Goal: Information Seeking & Learning: Check status

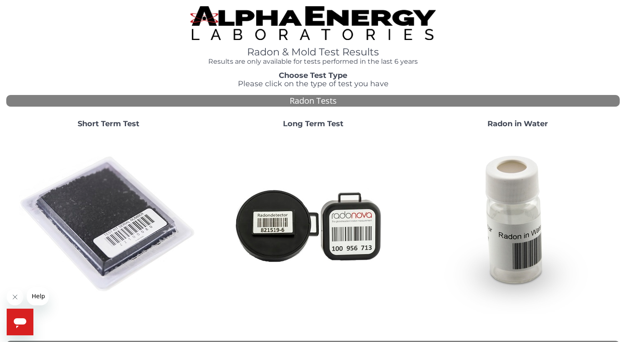
click at [125, 125] on strong "Short Term Test" at bounding box center [109, 123] width 62 height 9
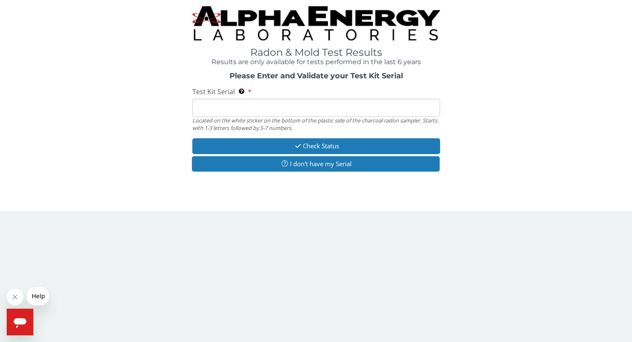
click at [269, 108] on input "Test Kit Serial Located on the white sticker on the bottom of the plastic side …" at bounding box center [316, 108] width 248 height 18
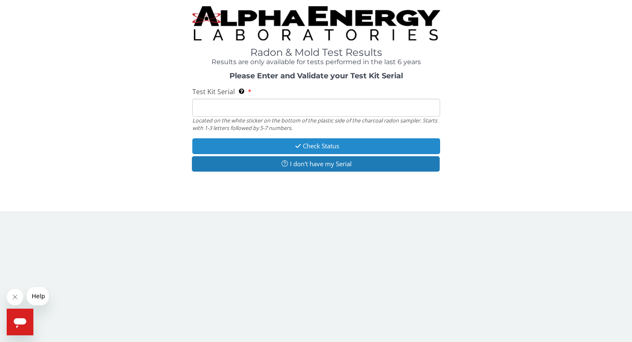
type input "AA659765"
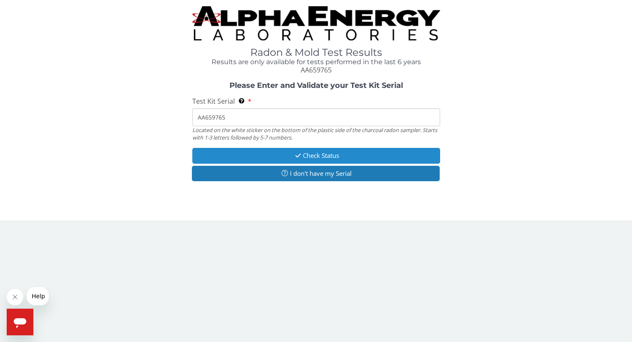
click at [330, 155] on button "Check Status" at bounding box center [316, 155] width 248 height 15
